Goal: Information Seeking & Learning: Learn about a topic

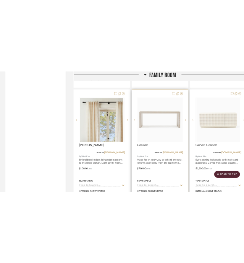
scroll to position [3574, 0]
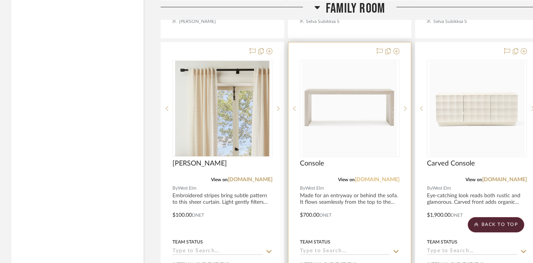
click at [386, 177] on link "[DOMAIN_NAME]" at bounding box center [377, 179] width 45 height 5
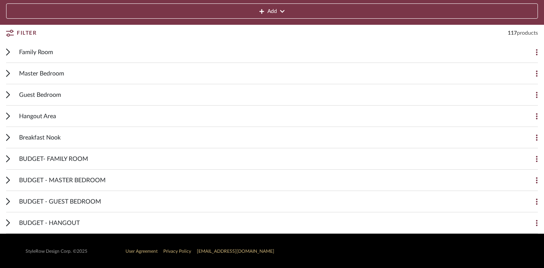
scroll to position [114, 0]
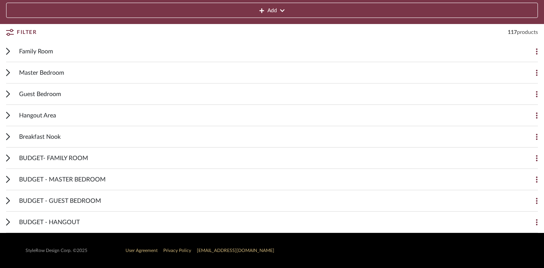
click at [9, 51] on icon at bounding box center [7, 51] width 3 height 6
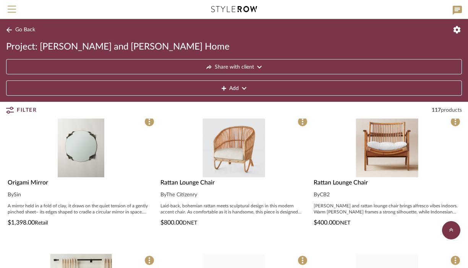
scroll to position [1312, 0]
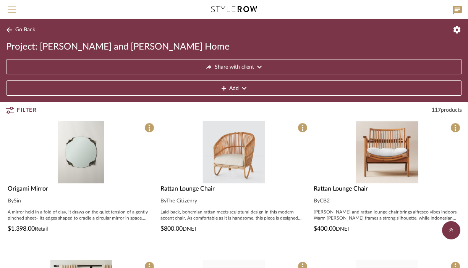
click at [67, 168] on img "0" at bounding box center [81, 152] width 47 height 62
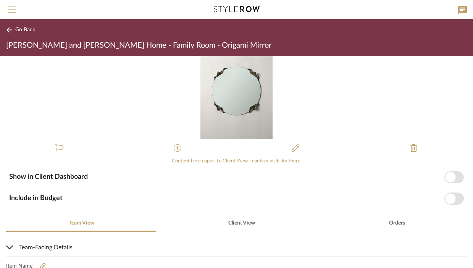
scroll to position [64, 0]
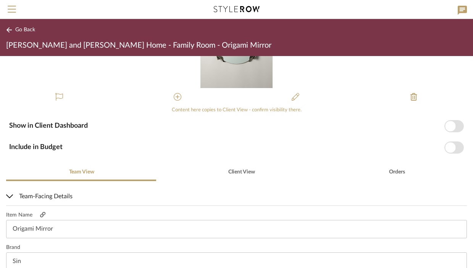
click at [42, 215] on icon at bounding box center [42, 214] width 5 height 5
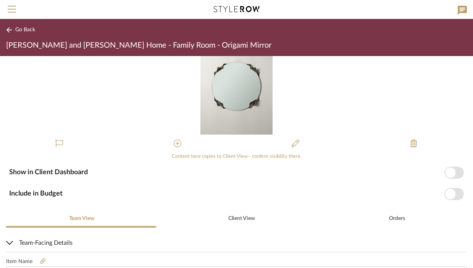
scroll to position [0, 0]
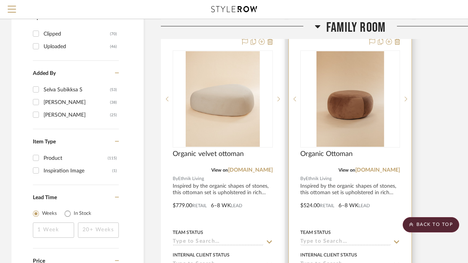
scroll to position [1018, 0]
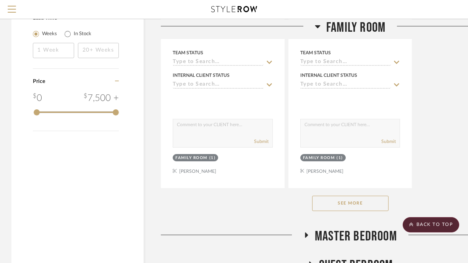
click at [345, 196] on button "See More" at bounding box center [350, 202] width 76 height 15
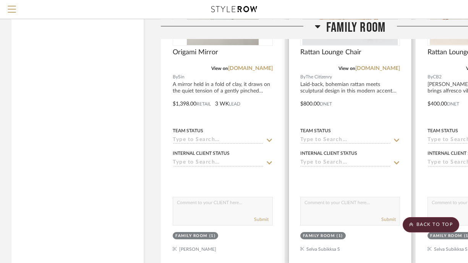
scroll to position [3161, 0]
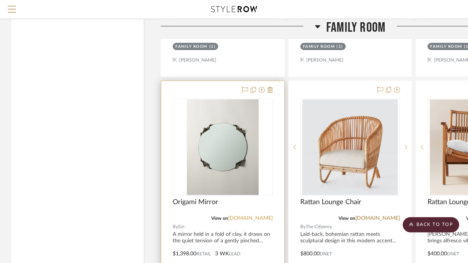
click at [255, 215] on link "[DOMAIN_NAME]" at bounding box center [250, 217] width 45 height 5
